Goal: Book appointment/travel/reservation

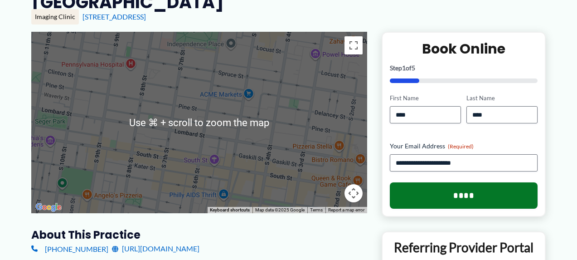
scroll to position [116, 0]
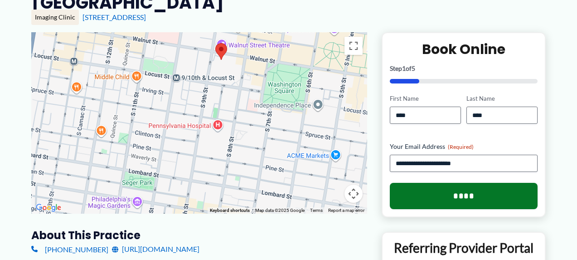
drag, startPoint x: 179, startPoint y: 87, endPoint x: 274, endPoint y: 147, distance: 111.8
click at [274, 147] on div at bounding box center [199, 122] width 336 height 181
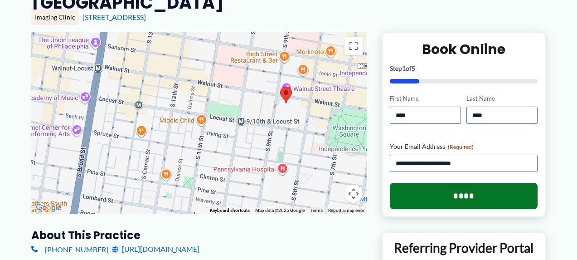
drag, startPoint x: 210, startPoint y: 101, endPoint x: 264, endPoint y: 142, distance: 67.6
click at [266, 142] on div at bounding box center [199, 122] width 336 height 181
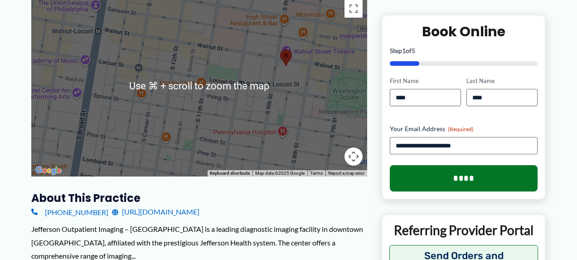
scroll to position [154, 0]
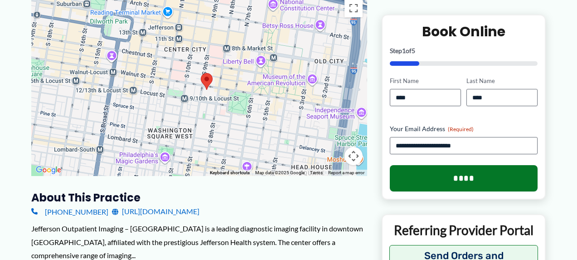
drag, startPoint x: 273, startPoint y: 118, endPoint x: 231, endPoint y: 112, distance: 43.1
click at [231, 112] on div at bounding box center [199, 85] width 336 height 181
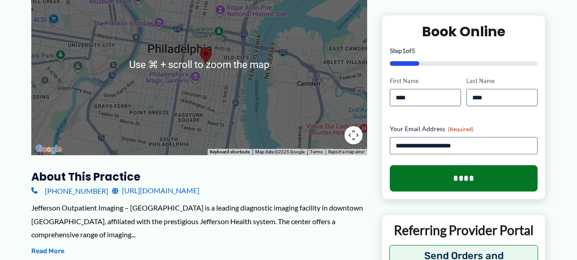
scroll to position [174, 0]
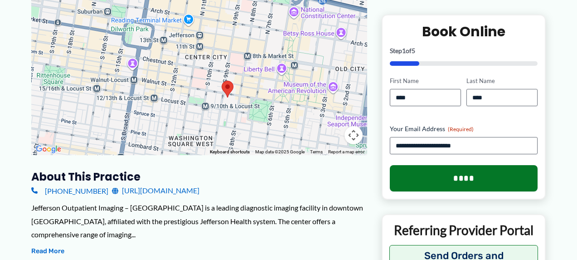
drag, startPoint x: 222, startPoint y: 113, endPoint x: 229, endPoint y: 36, distance: 77.3
click at [230, 34] on div at bounding box center [199, 64] width 336 height 181
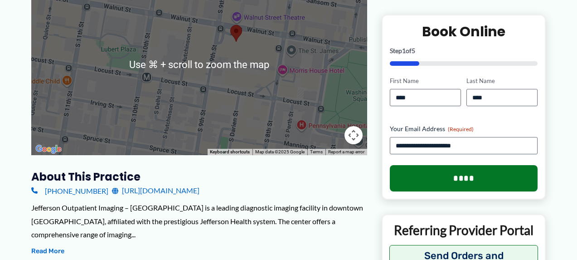
click at [247, 30] on div at bounding box center [199, 64] width 336 height 181
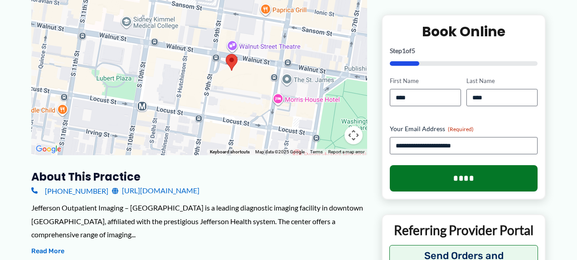
drag, startPoint x: 247, startPoint y: 30, endPoint x: 242, endPoint y: 60, distance: 30.7
click at [242, 60] on div at bounding box center [199, 64] width 336 height 181
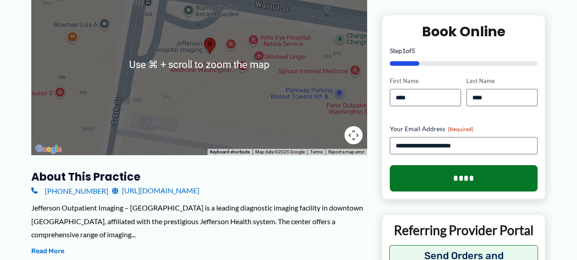
scroll to position [174, 0]
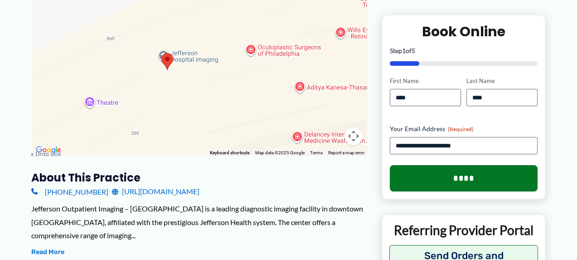
drag, startPoint x: 199, startPoint y: 57, endPoint x: 196, endPoint y: 60, distance: 4.8
click at [196, 60] on div at bounding box center [199, 65] width 336 height 181
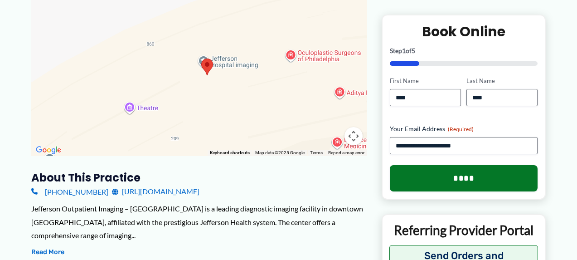
drag, startPoint x: 263, startPoint y: 78, endPoint x: 303, endPoint y: 83, distance: 40.2
click at [303, 83] on div at bounding box center [199, 65] width 336 height 181
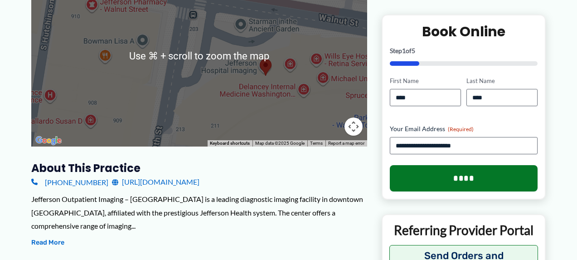
scroll to position [184, 0]
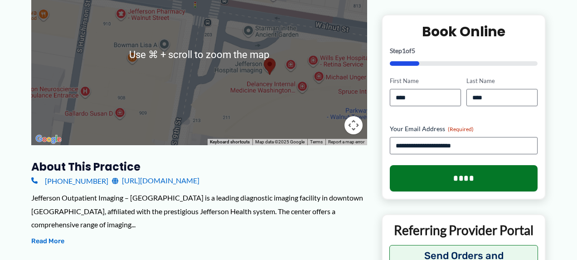
click at [309, 30] on div at bounding box center [199, 54] width 336 height 181
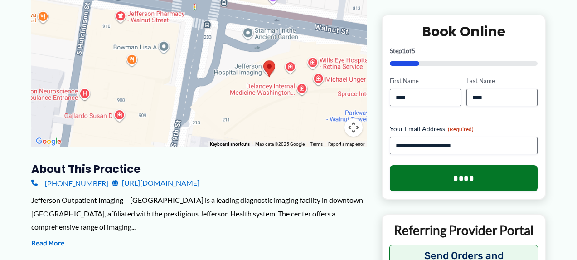
click at [306, 31] on div at bounding box center [199, 56] width 336 height 181
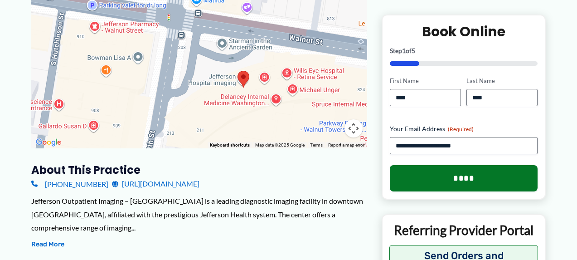
drag, startPoint x: 306, startPoint y: 31, endPoint x: 269, endPoint y: 42, distance: 38.3
click at [269, 42] on div at bounding box center [199, 57] width 336 height 181
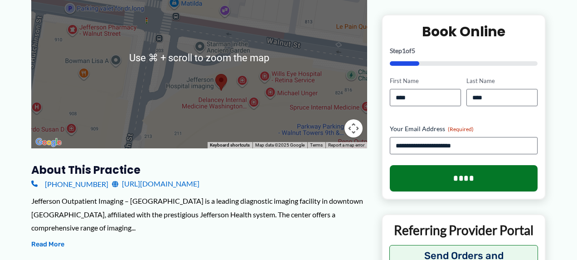
scroll to position [178, 0]
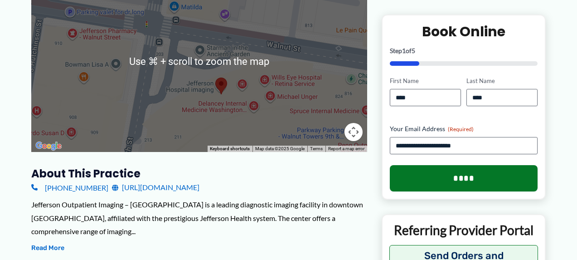
click at [305, 68] on div at bounding box center [199, 61] width 336 height 181
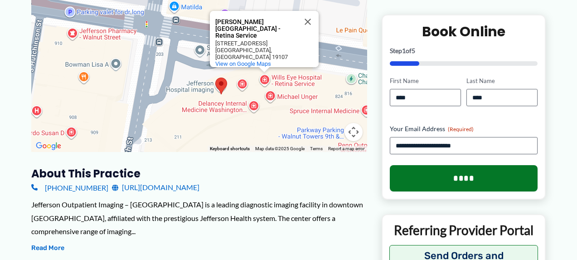
click at [212, 89] on div "[PERSON_NAME][GEOGRAPHIC_DATA] - Retina Service [PERSON_NAME][GEOGRAPHIC_DATA] …" at bounding box center [199, 61] width 336 height 181
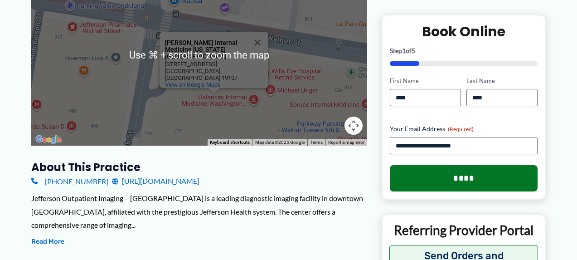
scroll to position [184, 0]
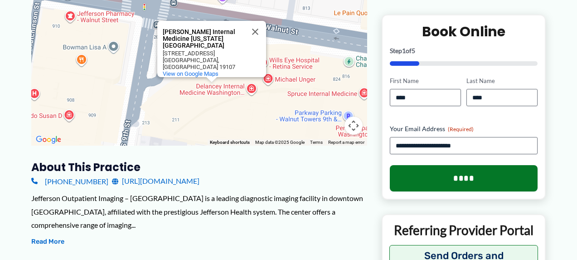
drag, startPoint x: 204, startPoint y: 94, endPoint x: 202, endPoint y: 82, distance: 12.0
click at [202, 82] on div "[PERSON_NAME] Internal Medicine [US_STATE][GEOGRAPHIC_DATA] [PERSON_NAME] Inter…" at bounding box center [199, 54] width 336 height 181
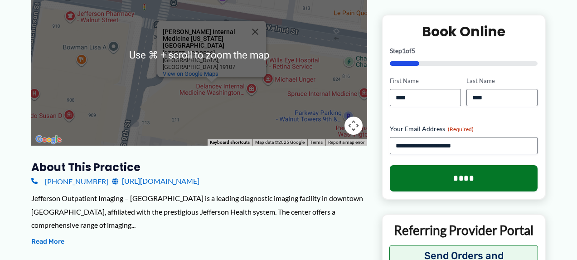
click at [256, 99] on div "[PERSON_NAME] Internal Medicine [US_STATE][GEOGRAPHIC_DATA] [PERSON_NAME] Inter…" at bounding box center [199, 54] width 336 height 181
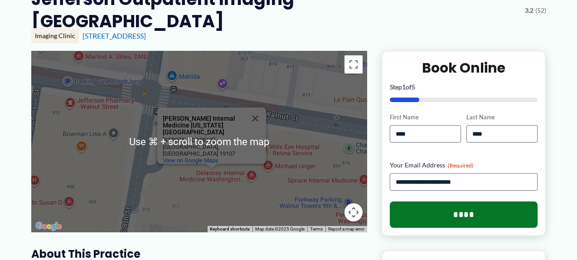
scroll to position [97, 0]
